Goal: Find specific page/section: Find specific page/section

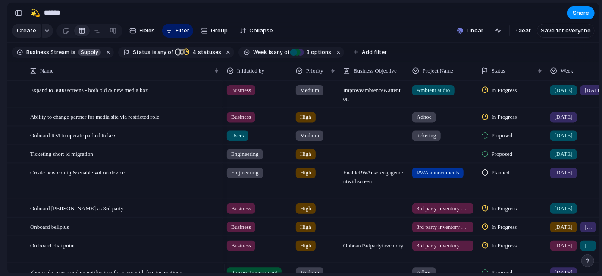
click at [273, 274] on div "💫 ****** Share Create Fields Filter Group Zoom Collapse Linear Clear Save for e…" at bounding box center [304, 138] width 595 height 276
drag, startPoint x: 11, startPoint y: 136, endPoint x: 261, endPoint y: 51, distance: 263.5
click at [11, 136] on div at bounding box center [16, 137] width 16 height 23
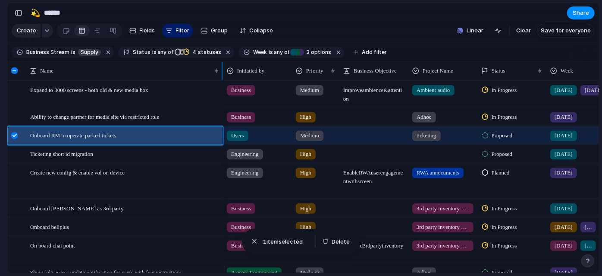
click at [16, 74] on div at bounding box center [14, 70] width 6 height 6
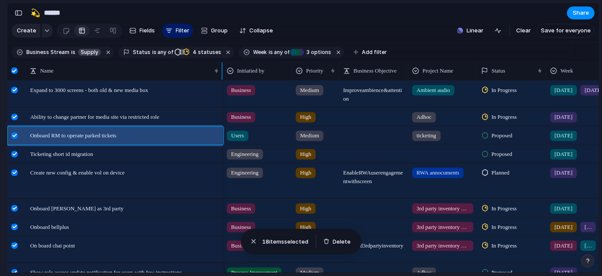
click at [16, 74] on div at bounding box center [14, 70] width 6 height 6
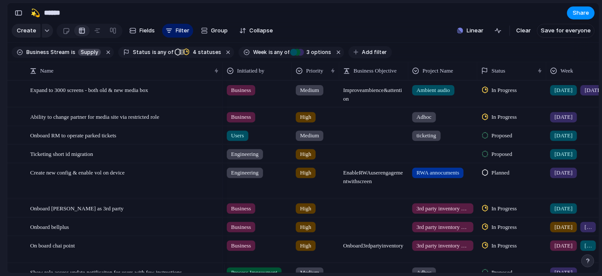
click at [365, 56] on span "Add filter" at bounding box center [374, 52] width 25 height 8
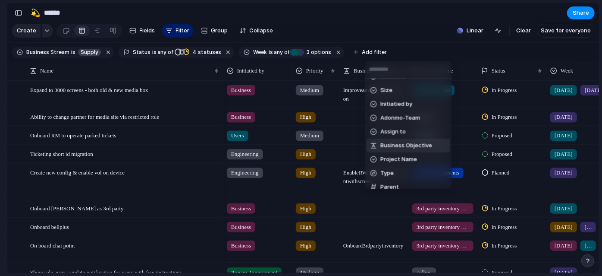
scroll to position [163, 0]
click at [401, 117] on span "Adonmo-Team" at bounding box center [401, 118] width 40 height 9
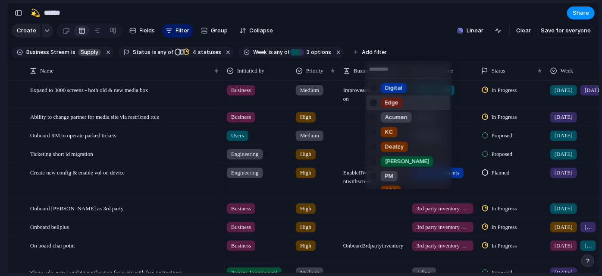
click at [377, 104] on div at bounding box center [373, 102] width 15 height 15
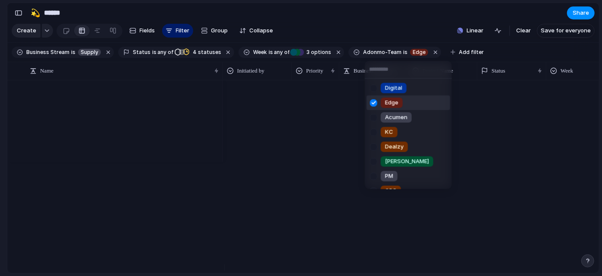
scroll to position [0, 0]
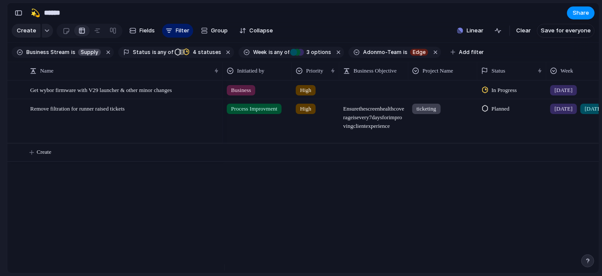
click at [2, 91] on div "Digital Edge Acumen KC Dealzy [PERSON_NAME] PM OPS No Adonmo-Team" at bounding box center [301, 138] width 602 height 276
click at [0, 134] on section "🛠️ Sprint Plan Projects 🍎 June- Digital Plan 🧊 July Test 🤖 Week2 🍎 July- Supply…" at bounding box center [47, 135] width 95 height 134
click at [420, 228] on div "Business High In Progress [DATE] Adonmo Edge Process Improvment High Ensure the…" at bounding box center [411, 176] width 376 height 192
click at [304, 54] on span "3" at bounding box center [307, 52] width 7 height 6
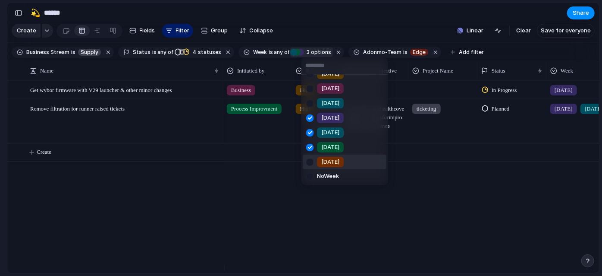
click at [309, 158] on div at bounding box center [309, 161] width 15 height 15
click at [310, 119] on div at bounding box center [309, 117] width 15 height 15
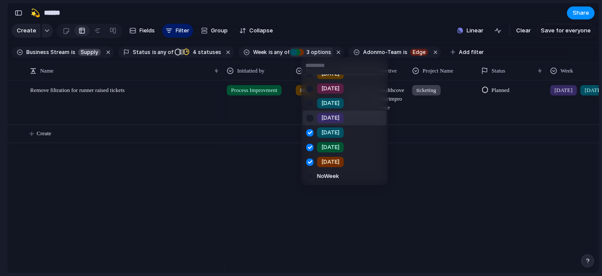
click at [306, 132] on div at bounding box center [309, 132] width 15 height 15
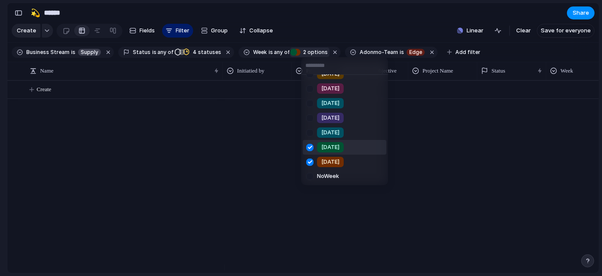
click at [309, 143] on div at bounding box center [309, 147] width 15 height 15
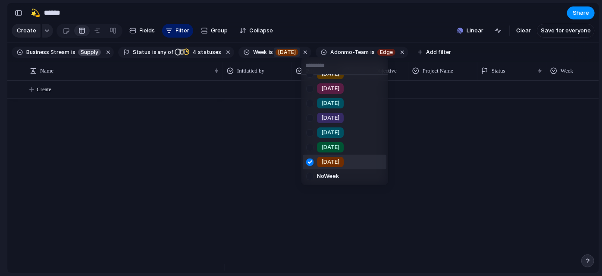
click at [310, 164] on div at bounding box center [309, 161] width 15 height 15
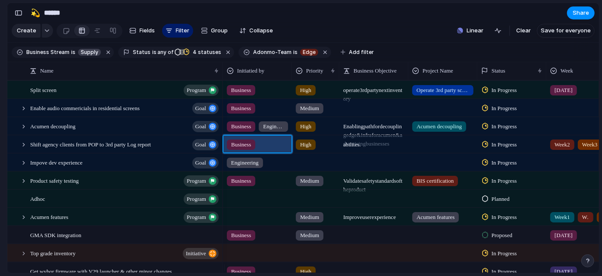
click at [275, 150] on div "Business" at bounding box center [258, 142] width 68 height 14
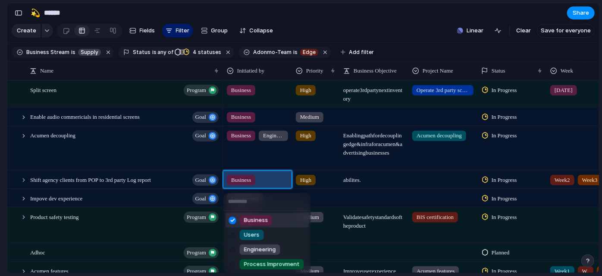
click at [0, 144] on div "Business Users Engineering Process Improvment" at bounding box center [301, 138] width 602 height 276
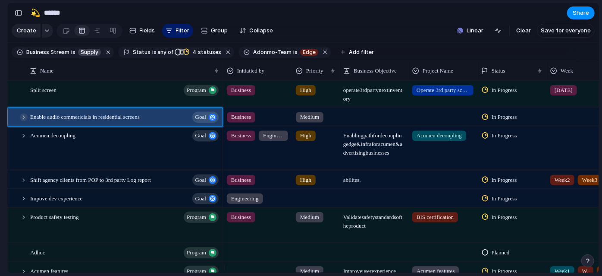
click at [21, 121] on div at bounding box center [24, 117] width 8 height 8
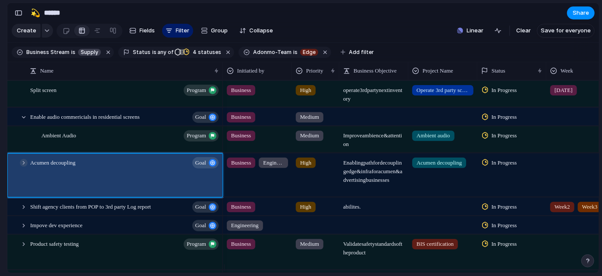
click at [25, 166] on div at bounding box center [24, 162] width 8 height 8
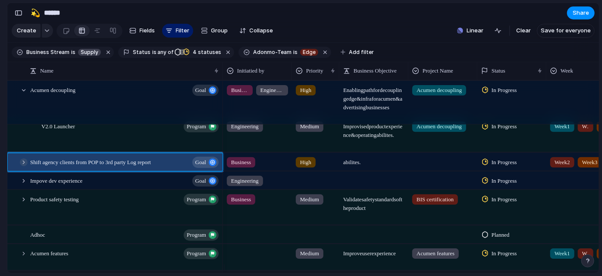
click at [25, 166] on div at bounding box center [24, 162] width 8 height 8
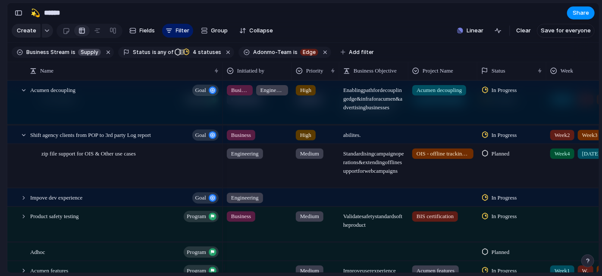
click at [0, 158] on section "🛠️ Sprint Plan Projects 🍎 June- Digital Plan 🧊 July Test 🤖 Week2 🍎 July- Supply…" at bounding box center [47, 135] width 95 height 134
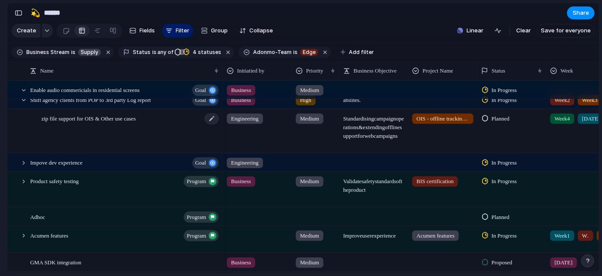
scroll to position [48, 0]
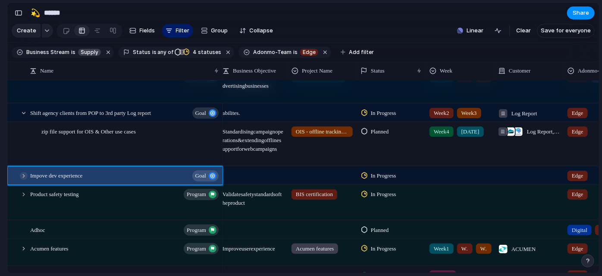
click at [24, 180] on div at bounding box center [24, 176] width 8 height 8
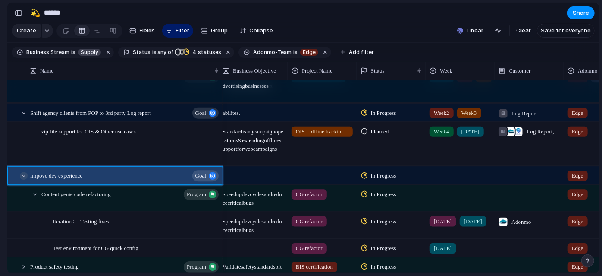
click at [24, 180] on div at bounding box center [24, 176] width 8 height 8
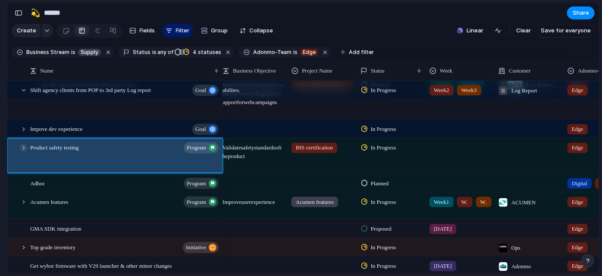
click at [21, 151] on div at bounding box center [24, 148] width 8 height 8
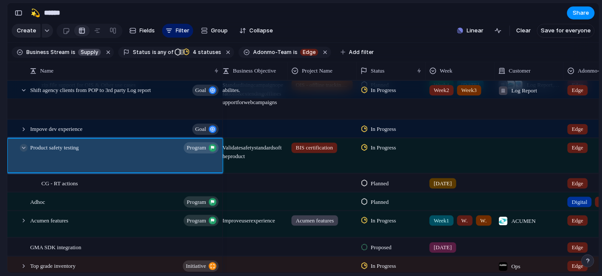
click at [21, 151] on div at bounding box center [24, 148] width 8 height 8
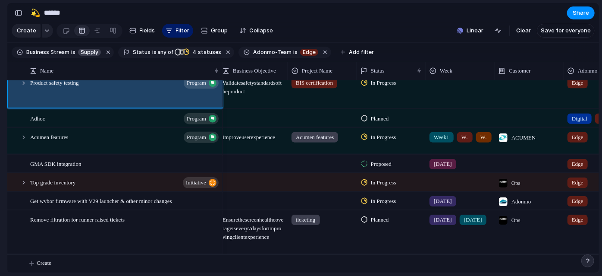
click at [0, 179] on section "🛠️ Sprint Plan Projects 🍎 June- Digital Plan 🧊 July Test 🤖 Week2 🍎 July- Supply…" at bounding box center [47, 135] width 95 height 134
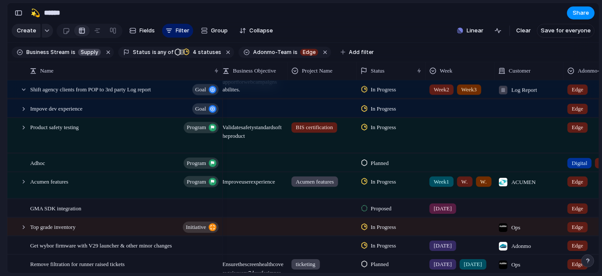
scroll to position [197, 0]
